Goal: Find specific page/section: Find specific page/section

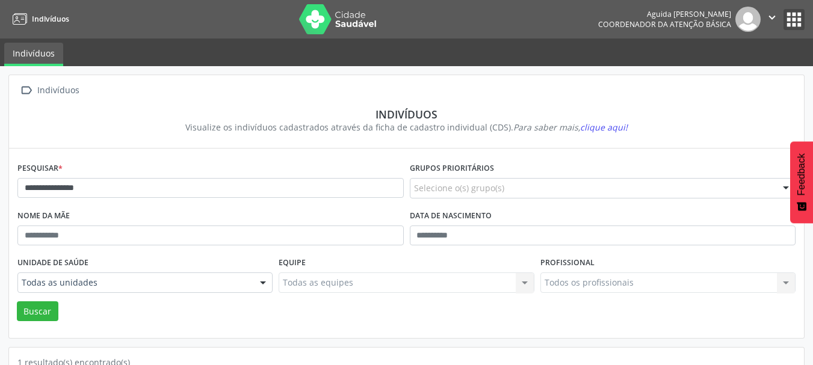
click at [786, 13] on button "apps" at bounding box center [794, 19] width 21 height 21
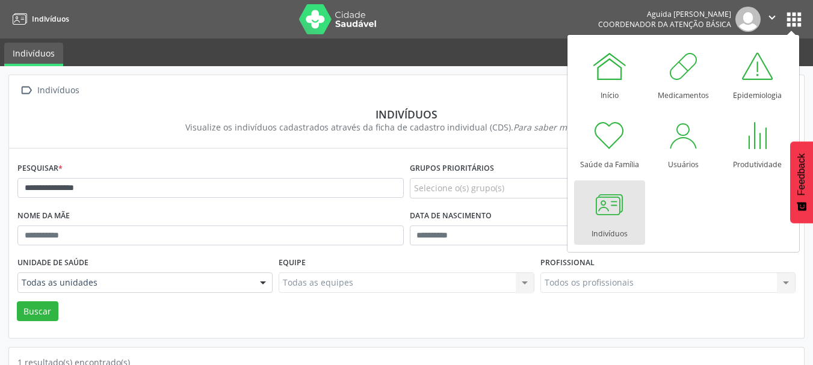
click at [630, 212] on link "Indivíduos" at bounding box center [609, 213] width 71 height 64
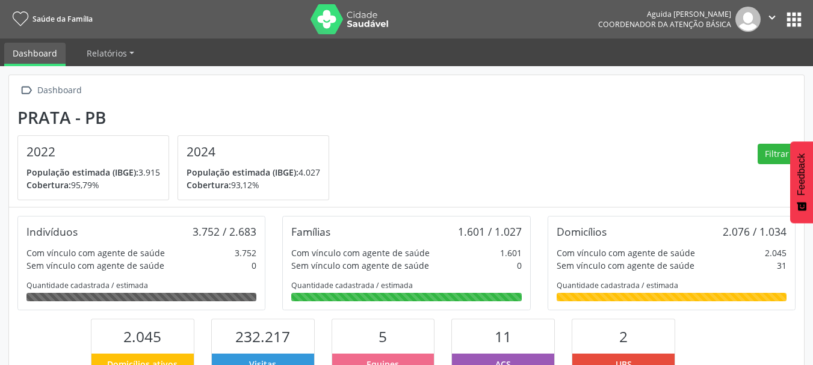
click at [789, 19] on button "apps" at bounding box center [794, 19] width 21 height 21
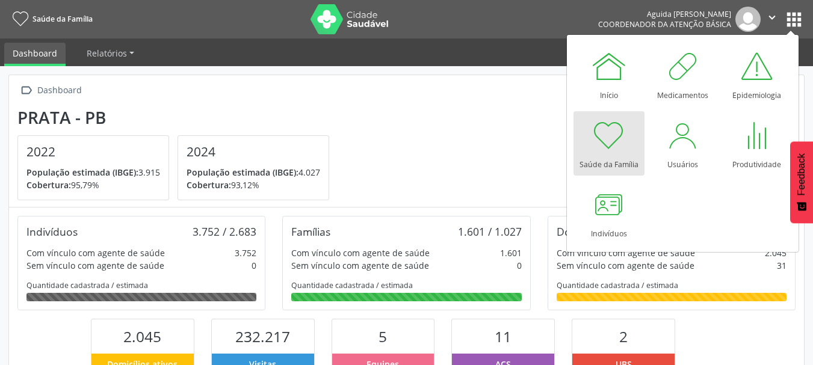
scroll to position [200, 265]
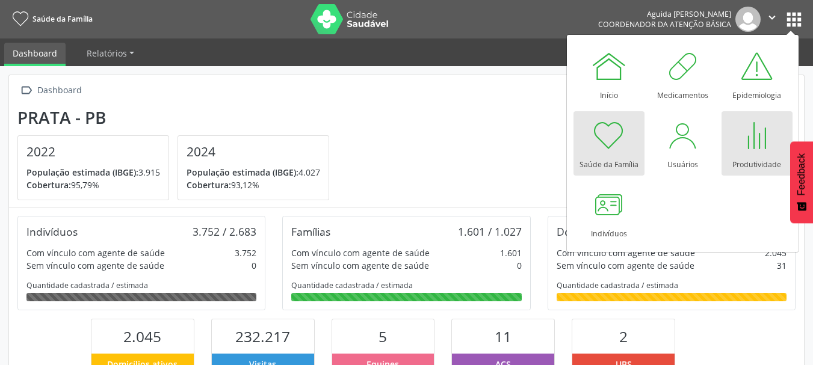
click at [740, 155] on div "Produtividade" at bounding box center [757, 162] width 49 height 16
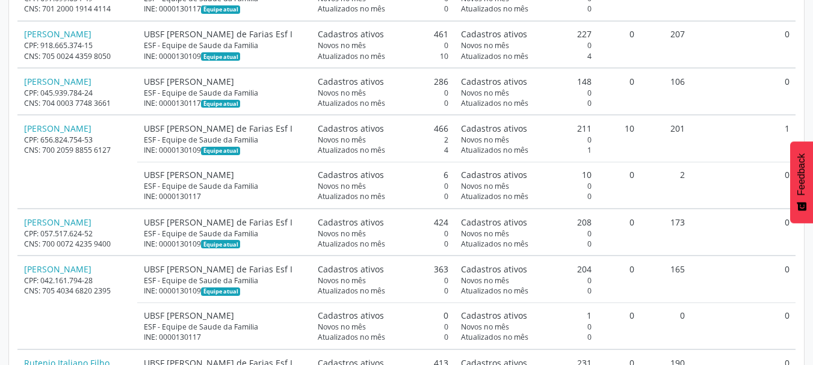
scroll to position [662, 0]
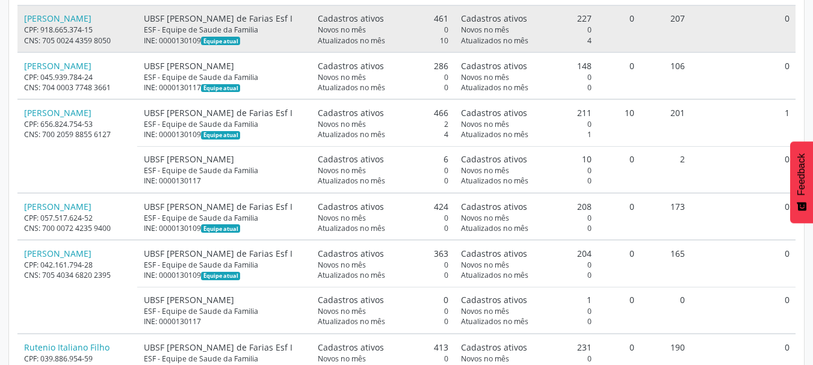
click at [131, 35] on div "CPF: 918.665.374-15" at bounding box center [77, 30] width 107 height 10
click at [90, 24] on link "[PERSON_NAME]" at bounding box center [57, 18] width 67 height 11
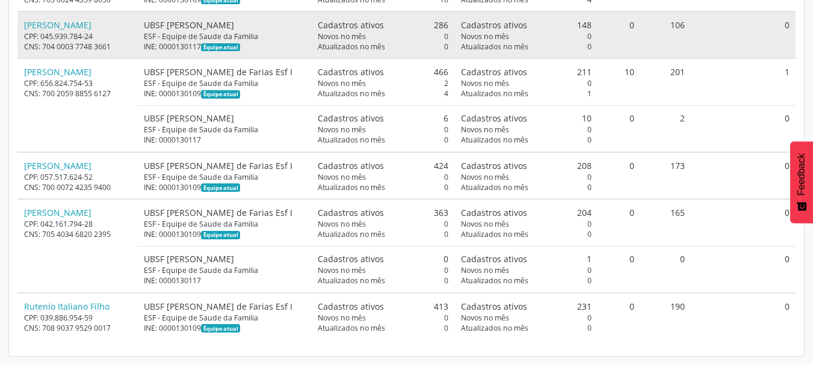
scroll to position [722, 0]
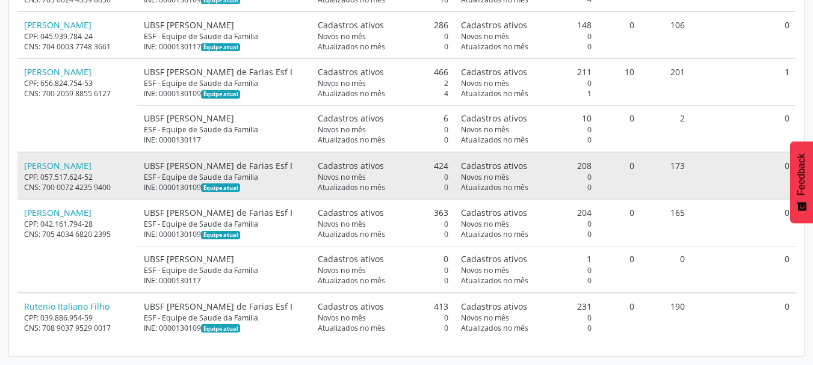
click at [90, 182] on div "CPF: 057.517.624-52" at bounding box center [77, 177] width 107 height 10
click at [91, 172] on link "Maria Simone Canuto Mendes" at bounding box center [57, 165] width 67 height 11
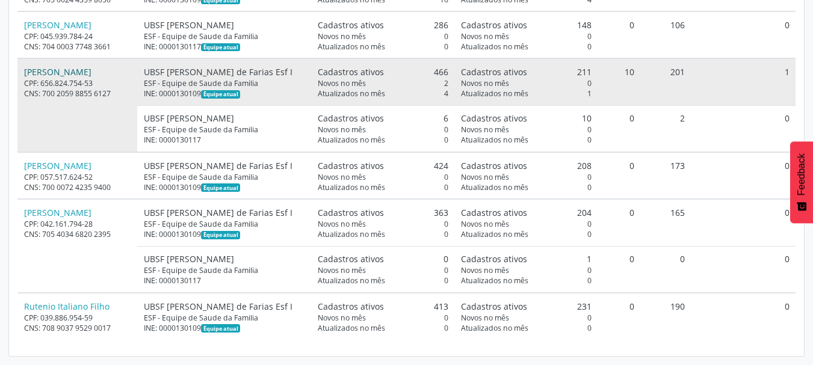
click at [70, 78] on link "Maria Josedilma Albino de Queiroz" at bounding box center [57, 71] width 67 height 11
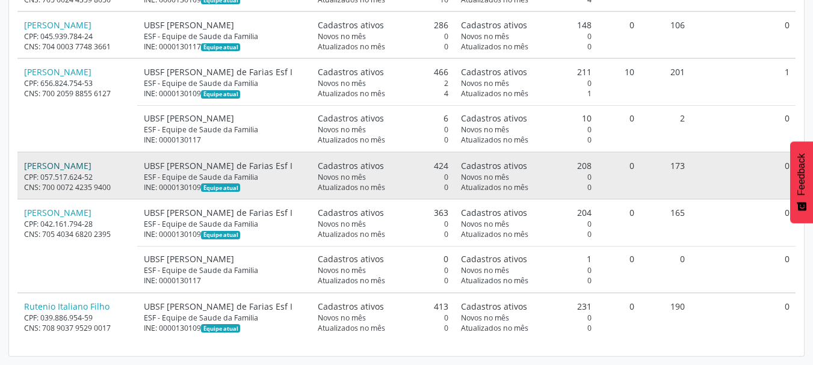
scroll to position [816, 0]
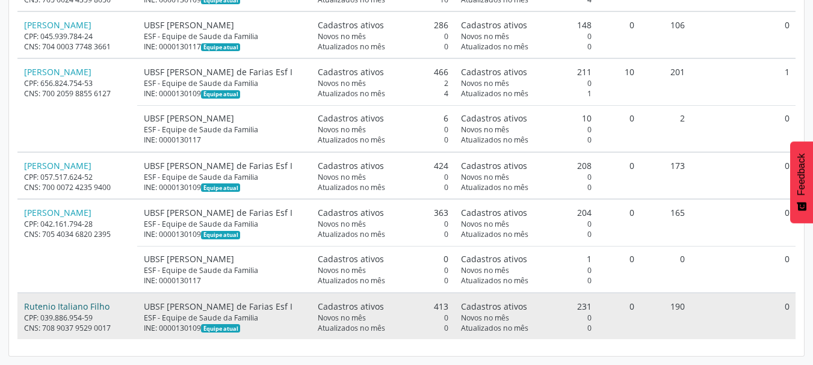
click at [66, 301] on link "Rutenio Italiano Filho" at bounding box center [66, 306] width 85 height 11
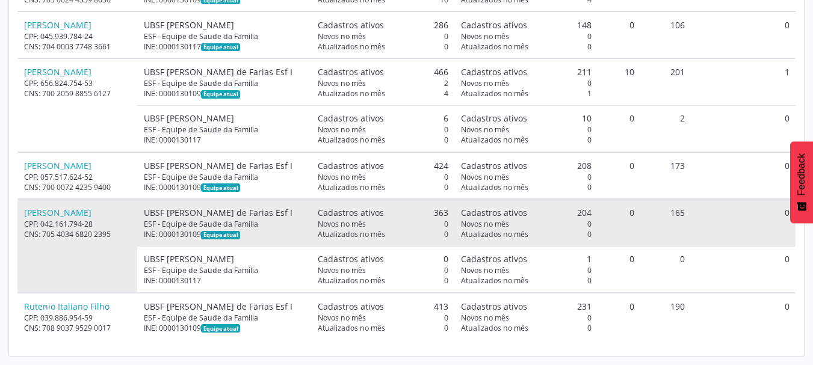
scroll to position [695, 0]
